Goal: Find specific page/section: Find specific page/section

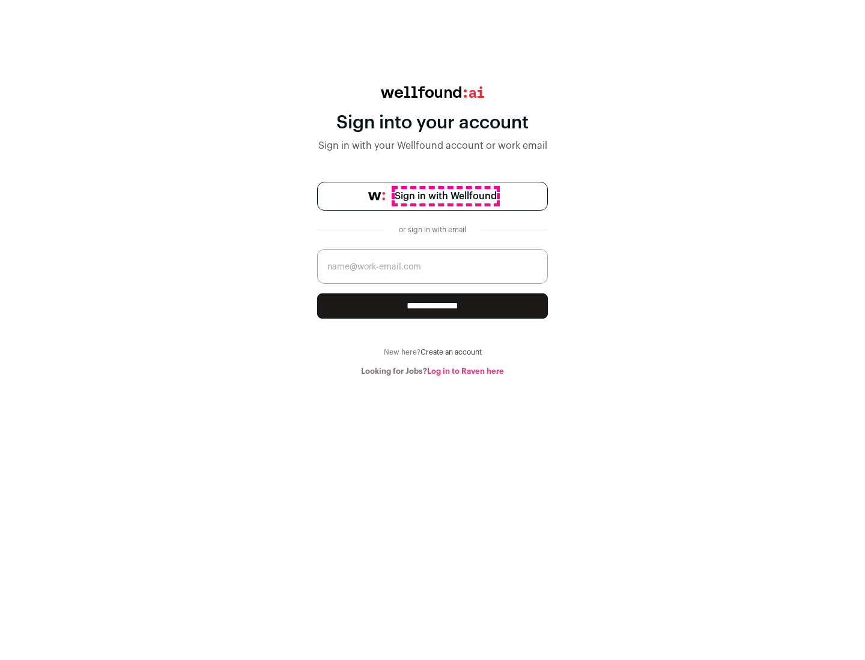
click at [445, 196] on span "Sign in with Wellfound" at bounding box center [445, 196] width 102 height 14
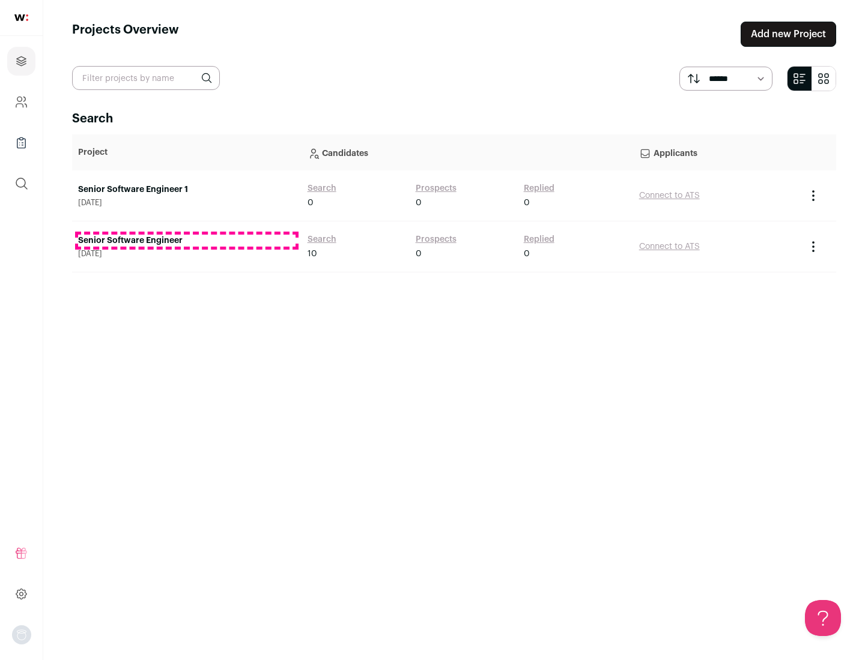
click at [186, 241] on link "Senior Software Engineer" at bounding box center [186, 241] width 217 height 12
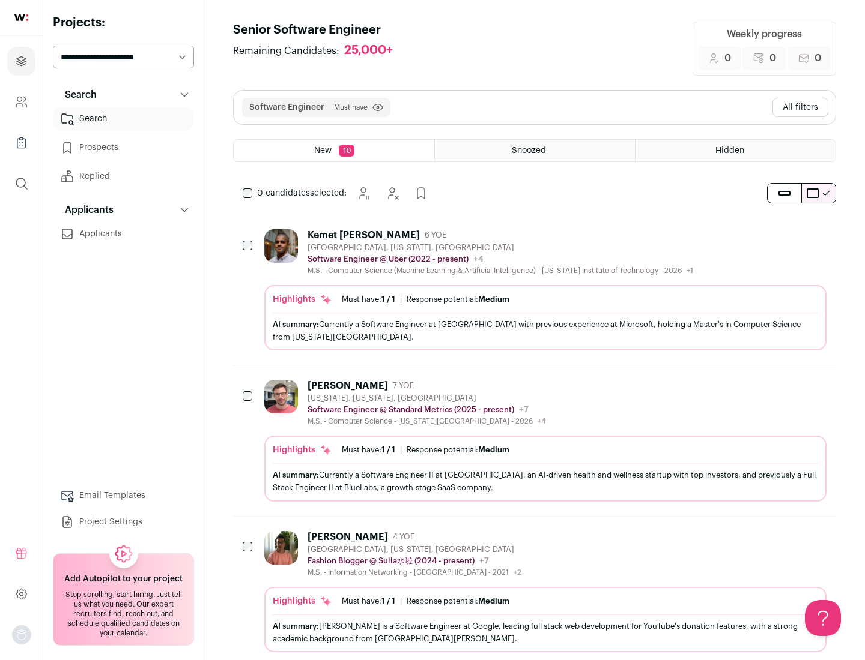
click at [534, 290] on div "Highlights Must have: 1 / 1 How many must haves have been fulfilled? | Response…" at bounding box center [545, 317] width 562 height 65
